Goal: Task Accomplishment & Management: Complete application form

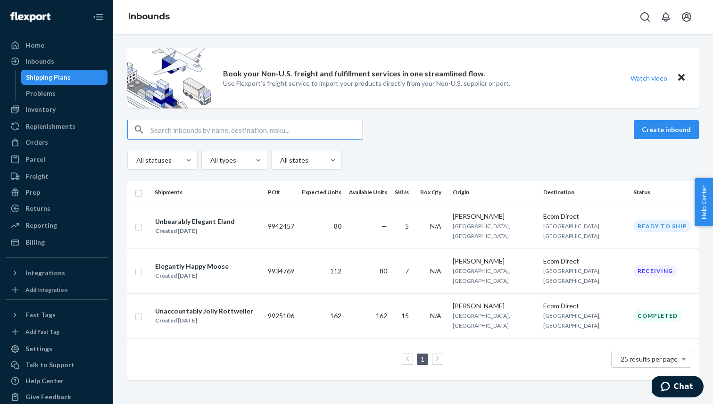
click at [66, 80] on div "Shipping Plans" at bounding box center [48, 77] width 45 height 9
click at [247, 261] on div "Elegantly Happy Moose Created [DATE]" at bounding box center [208, 271] width 106 height 20
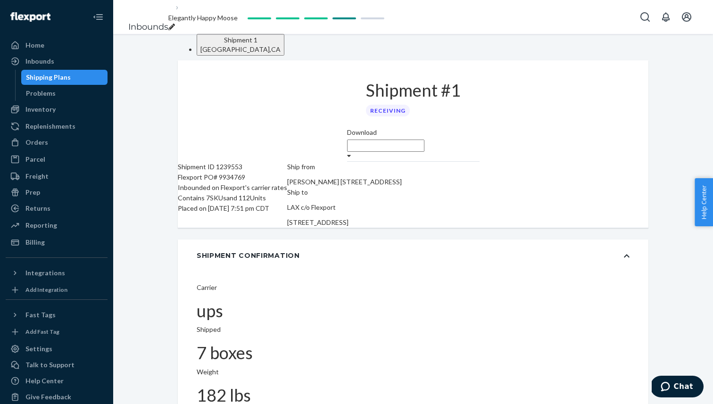
drag, startPoint x: 499, startPoint y: 206, endPoint x: 487, endPoint y: 206, distance: 11.3
click at [402, 206] on div "Ship from [PERSON_NAME] [STREET_ADDRESS] Ship to LAX c/o Flexport [STREET_ADDRE…" at bounding box center [344, 195] width 115 height 66
click at [67, 76] on div "Shipping Plans" at bounding box center [48, 77] width 45 height 9
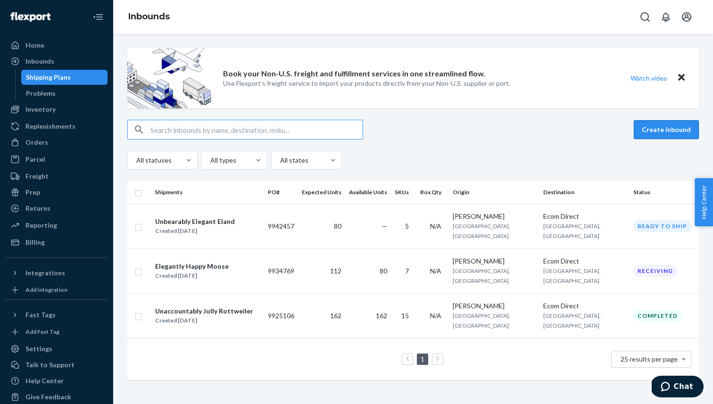
click at [647, 127] on button "Create inbound" at bounding box center [666, 129] width 65 height 19
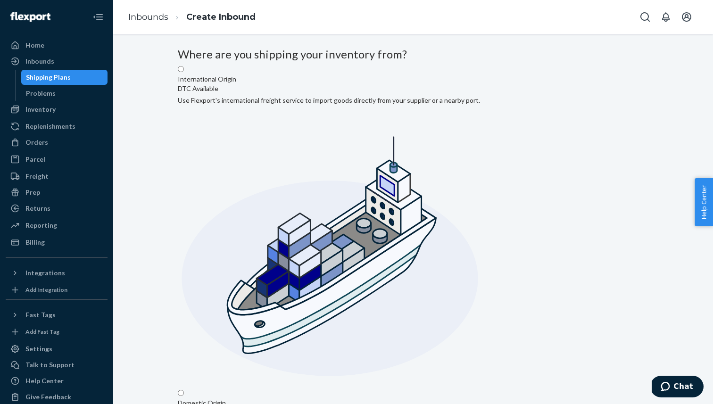
click at [330, 138] on label "International Origin DTC Available Use Flexport's international freight service…" at bounding box center [329, 226] width 302 height 322
click at [184, 72] on input "International Origin DTC Available Use Flexport's international freight service…" at bounding box center [181, 69] width 6 height 6
radio input "true"
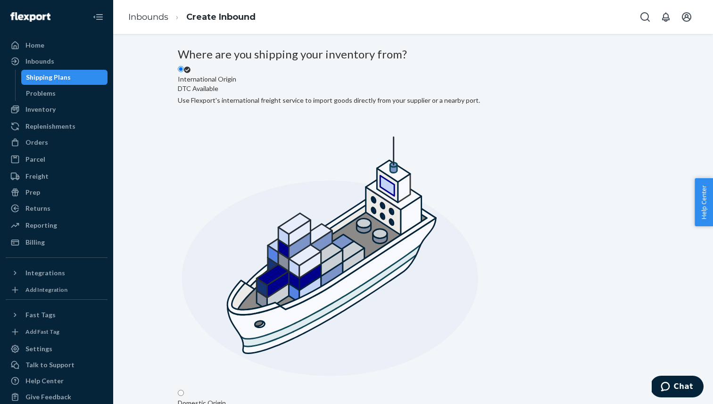
radio input "true"
drag, startPoint x: 282, startPoint y: 222, endPoint x: 273, endPoint y: 217, distance: 9.9
drag, startPoint x: 278, startPoint y: 216, endPoint x: 286, endPoint y: 216, distance: 8.5
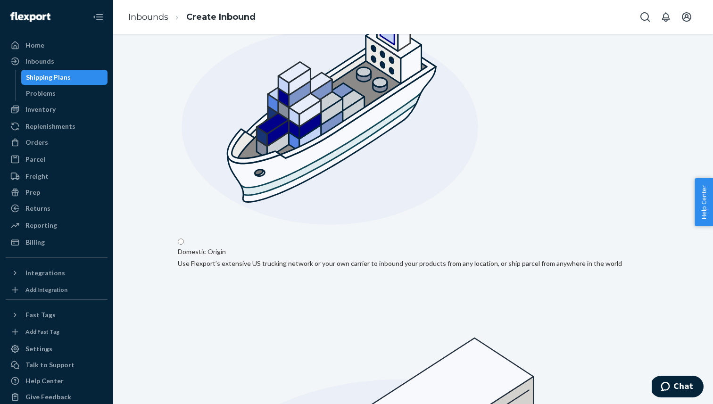
scroll to position [139, 0]
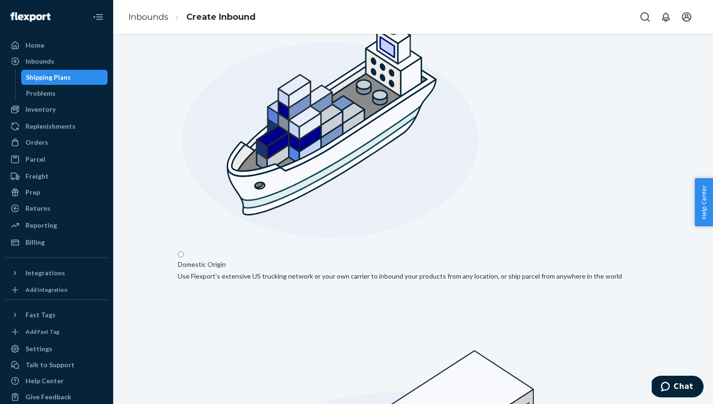
radio input "true"
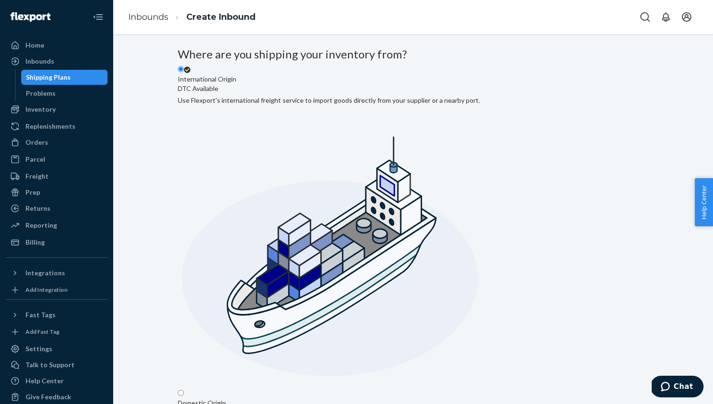
radio input "true"
drag, startPoint x: 235, startPoint y: 117, endPoint x: 325, endPoint y: 120, distance: 89.7
click at [324, 120] on label "International Origin DTC Available Use Flexport's international freight service…" at bounding box center [329, 226] width 302 height 322
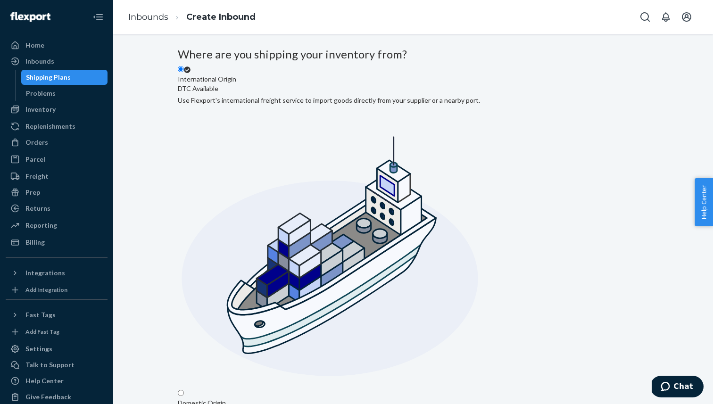
click at [184, 72] on input "International Origin DTC Available Use Flexport's international freight service…" at bounding box center [181, 69] width 6 height 6
click at [284, 153] on label "International Origin DTC Available Use Flexport's international freight service…" at bounding box center [329, 226] width 302 height 322
click at [184, 72] on input "International Origin DTC Available Use Flexport's international freight service…" at bounding box center [181, 69] width 6 height 6
click at [65, 43] on div "Home" at bounding box center [57, 45] width 100 height 13
